Goal: Information Seeking & Learning: Find specific fact

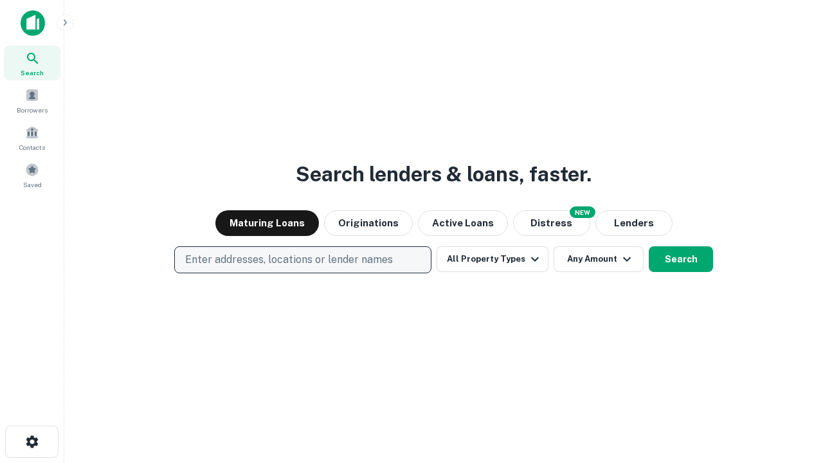
click at [302, 260] on p "Enter addresses, locations or lender names" at bounding box center [289, 259] width 208 height 15
type input "**********"
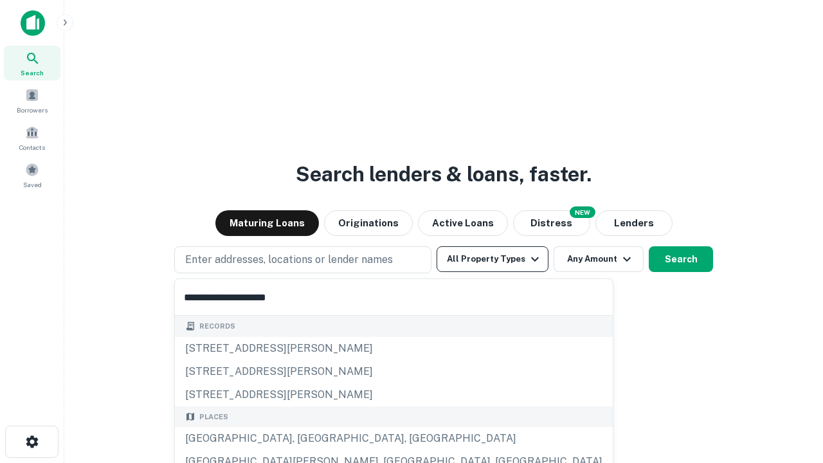
click at [307, 439] on div "[GEOGRAPHIC_DATA], [GEOGRAPHIC_DATA], [GEOGRAPHIC_DATA]" at bounding box center [394, 438] width 438 height 23
click at [493, 259] on button "All Property Types" at bounding box center [493, 259] width 112 height 26
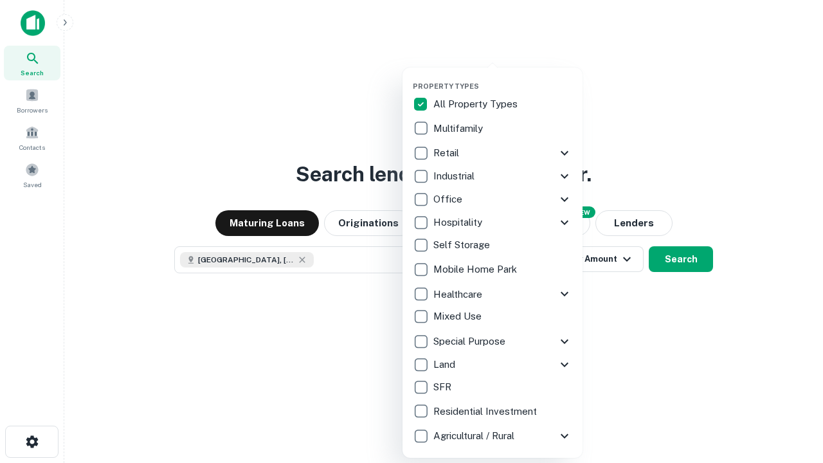
click at [503, 78] on button "button" at bounding box center [503, 78] width 180 height 1
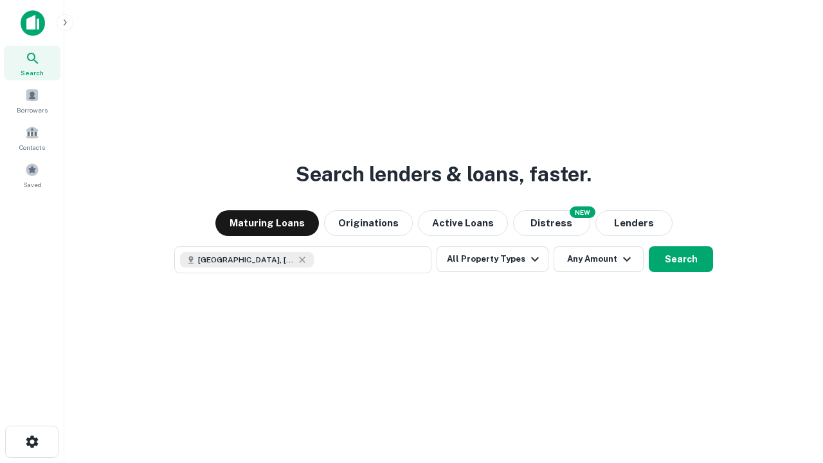
scroll to position [21, 0]
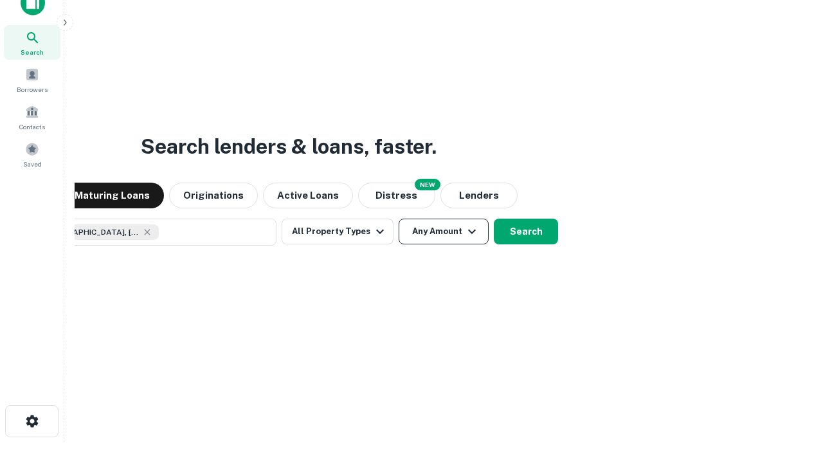
click at [399, 219] on button "Any Amount" at bounding box center [444, 232] width 90 height 26
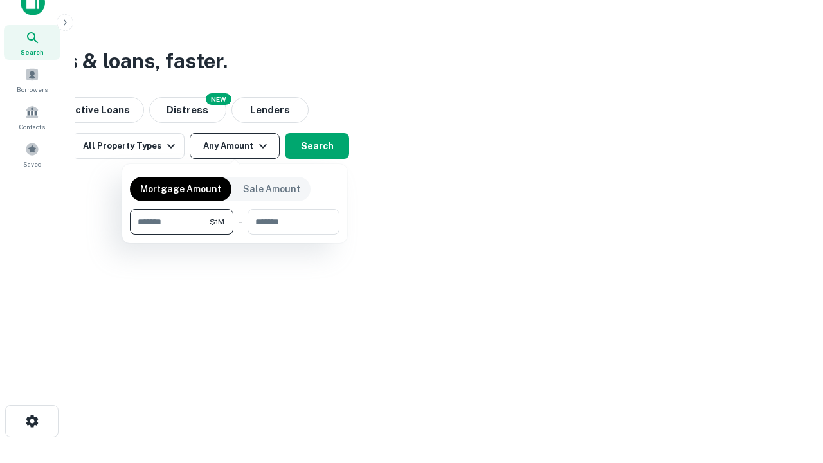
type input "*******"
click at [235, 235] on button "button" at bounding box center [235, 235] width 210 height 1
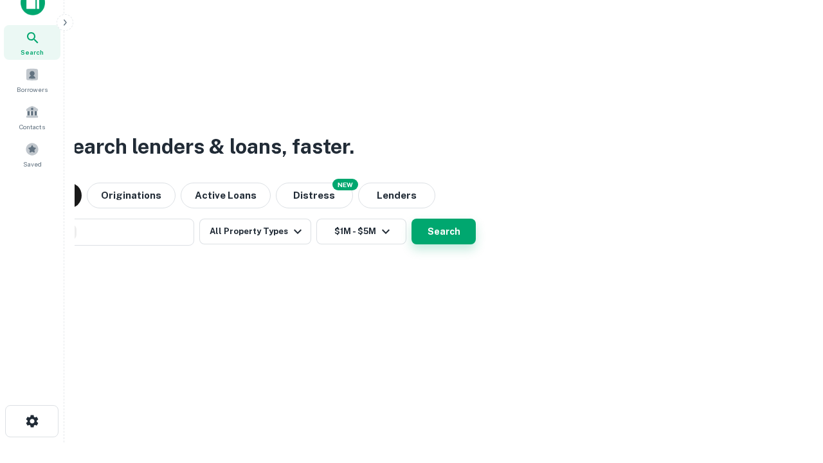
click at [412, 219] on button "Search" at bounding box center [444, 232] width 64 height 26
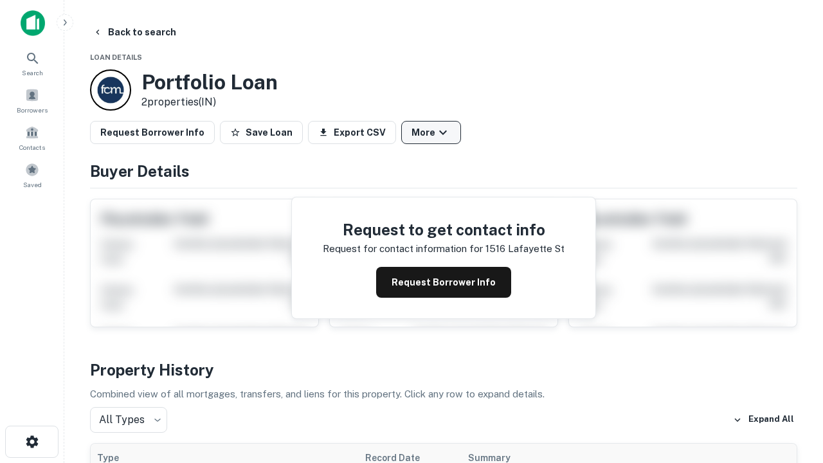
click at [431, 132] on button "More" at bounding box center [431, 132] width 60 height 23
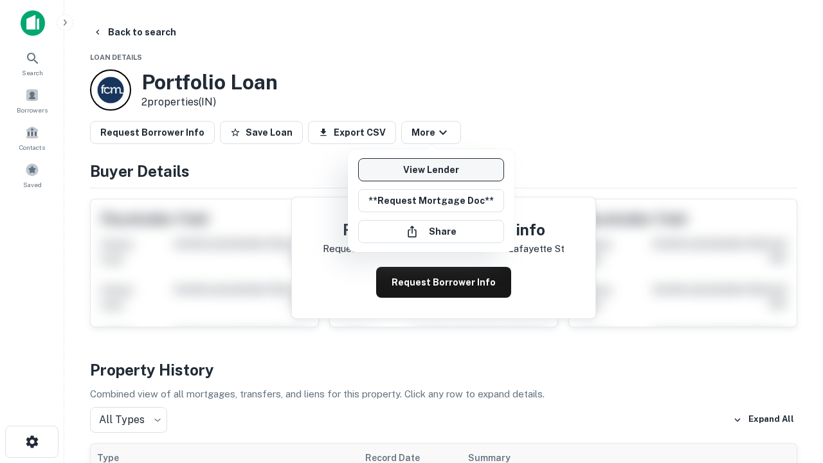
click at [431, 170] on link "View Lender" at bounding box center [431, 169] width 146 height 23
